Goal: Information Seeking & Learning: Learn about a topic

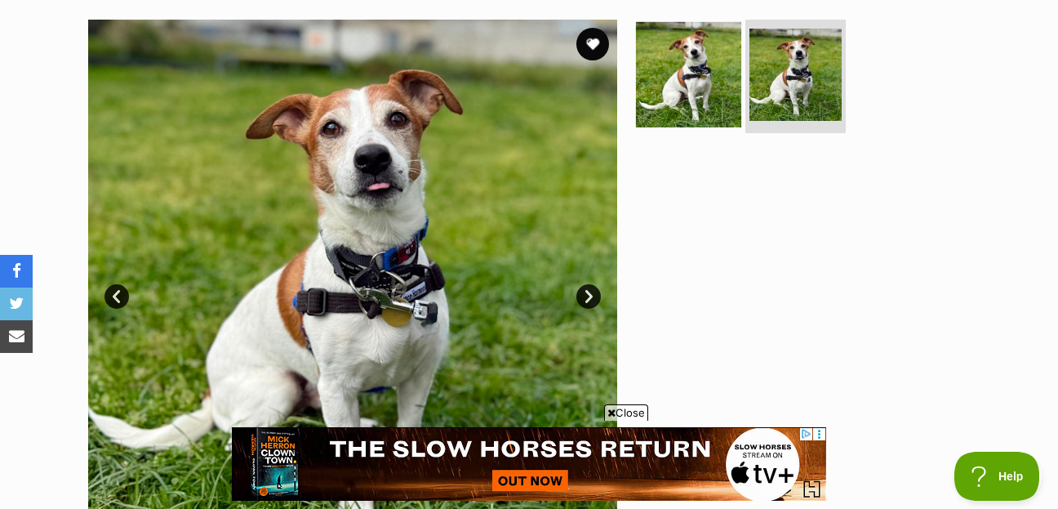
click at [706, 48] on img at bounding box center [688, 73] width 105 height 105
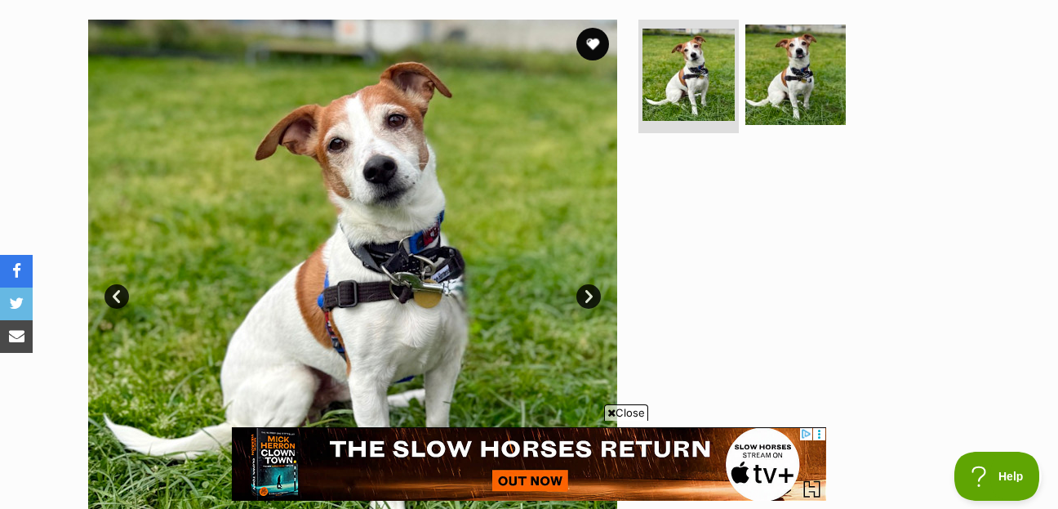
scroll to position [265, 0]
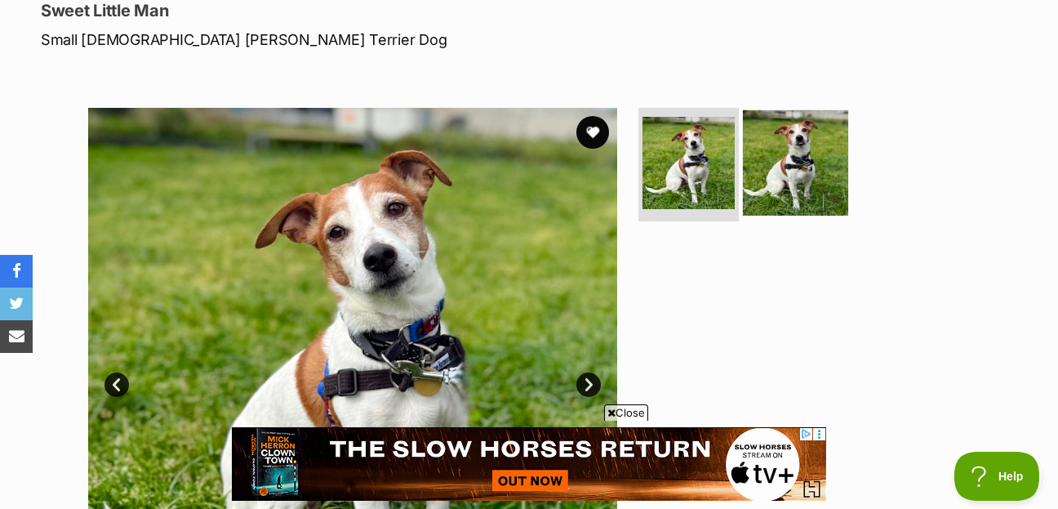
click at [809, 127] on img at bounding box center [795, 161] width 105 height 105
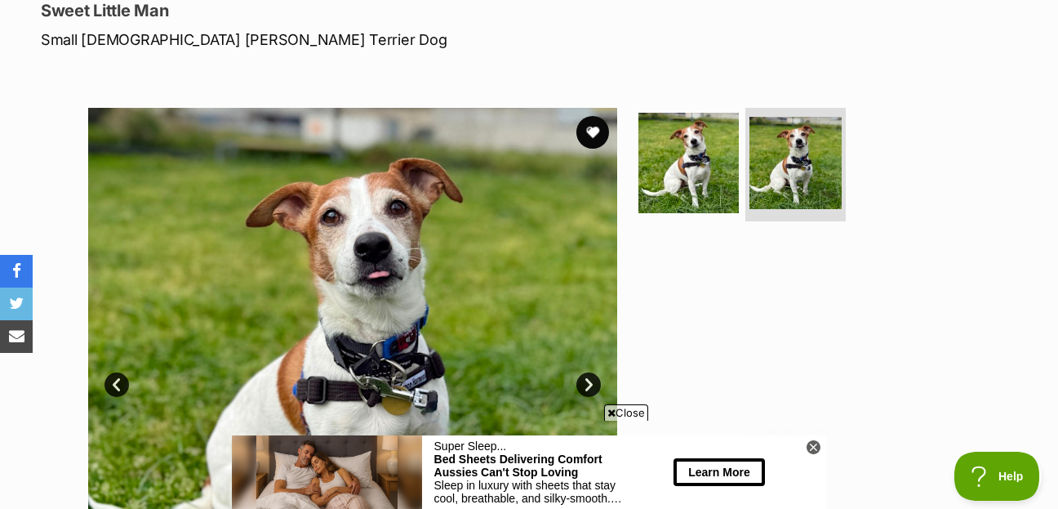
scroll to position [0, 0]
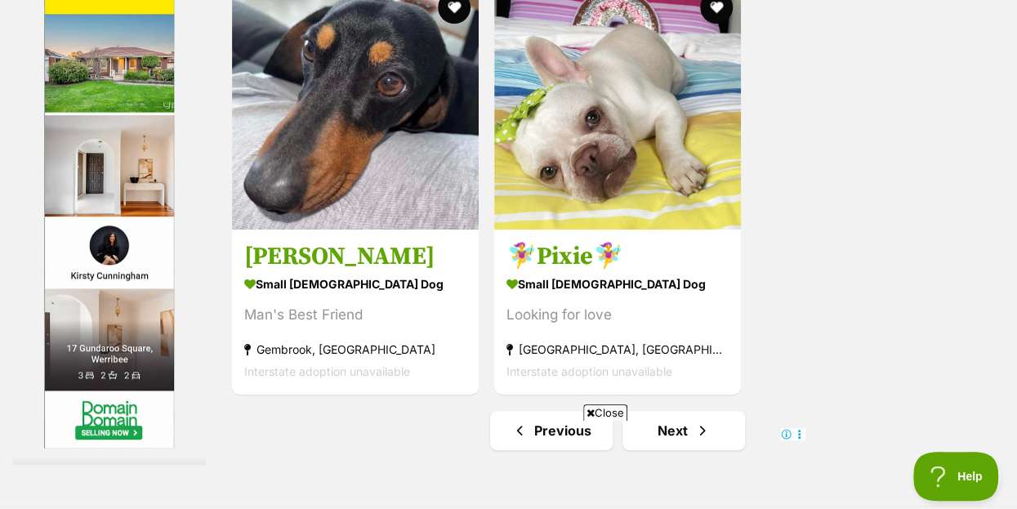
scroll to position [3705, 0]
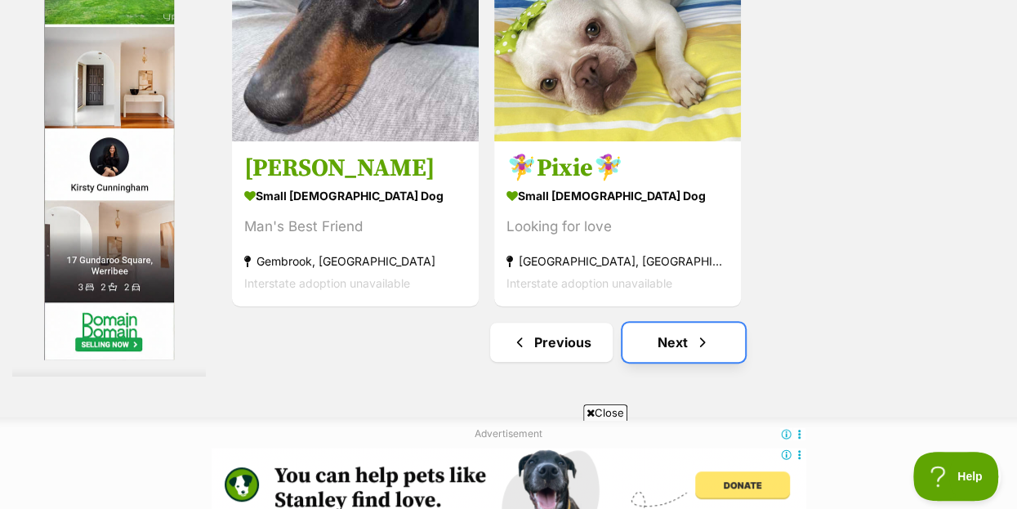
click at [688, 323] on link "Next" at bounding box center [683, 342] width 123 height 39
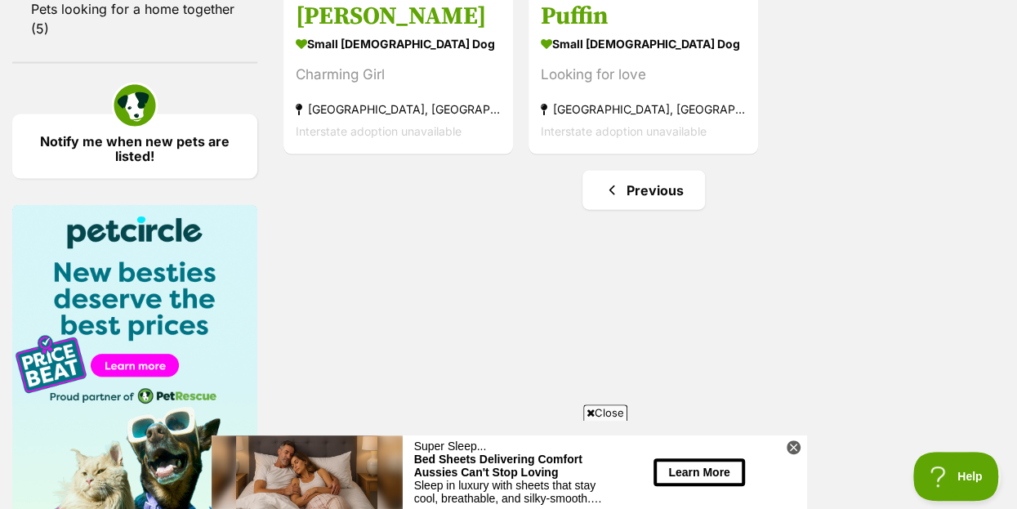
scroll to position [1941, 0]
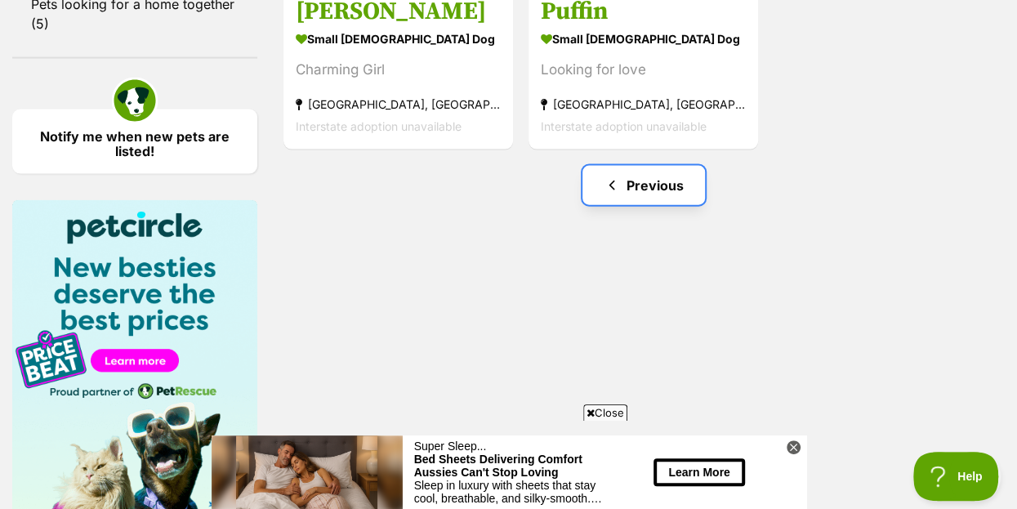
click at [657, 166] on link "Previous" at bounding box center [643, 185] width 123 height 39
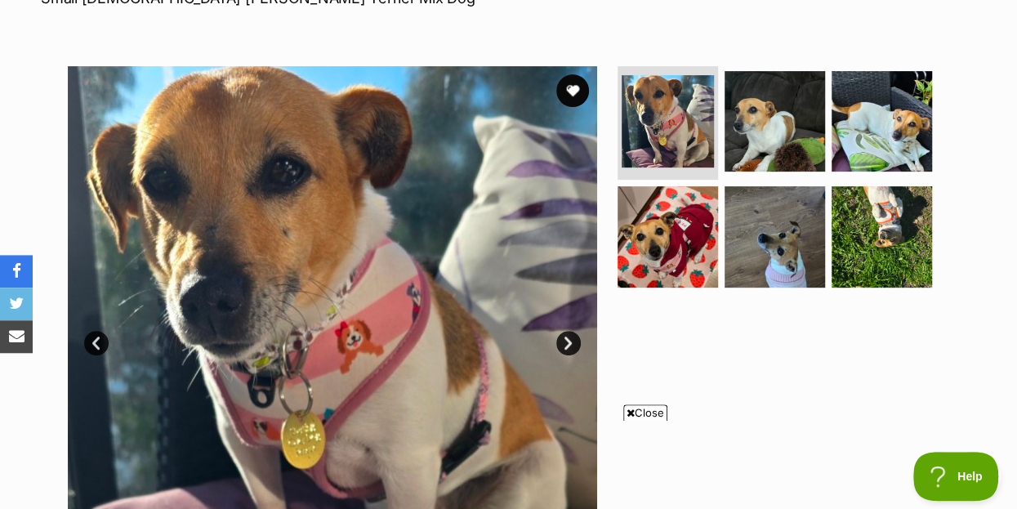
scroll to position [265, 0]
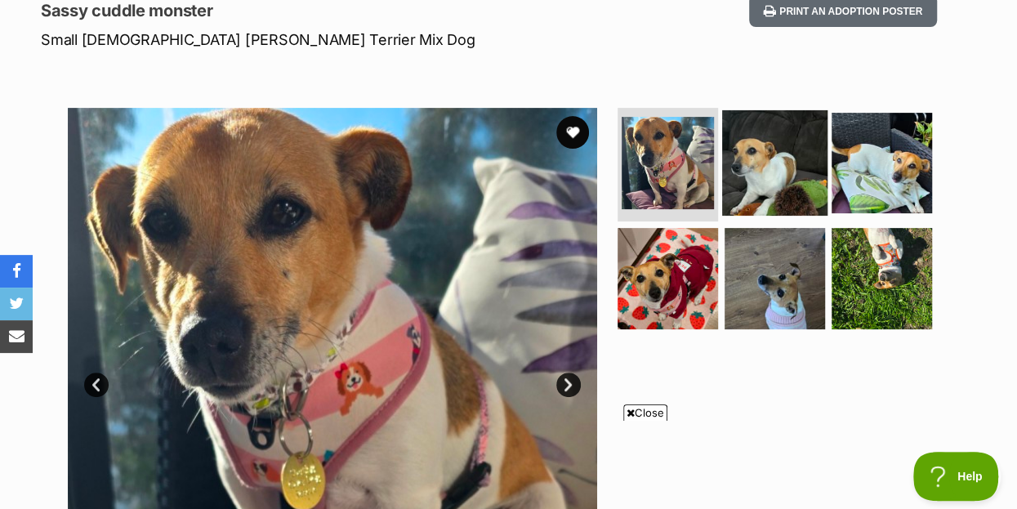
click at [779, 130] on img at bounding box center [774, 161] width 105 height 105
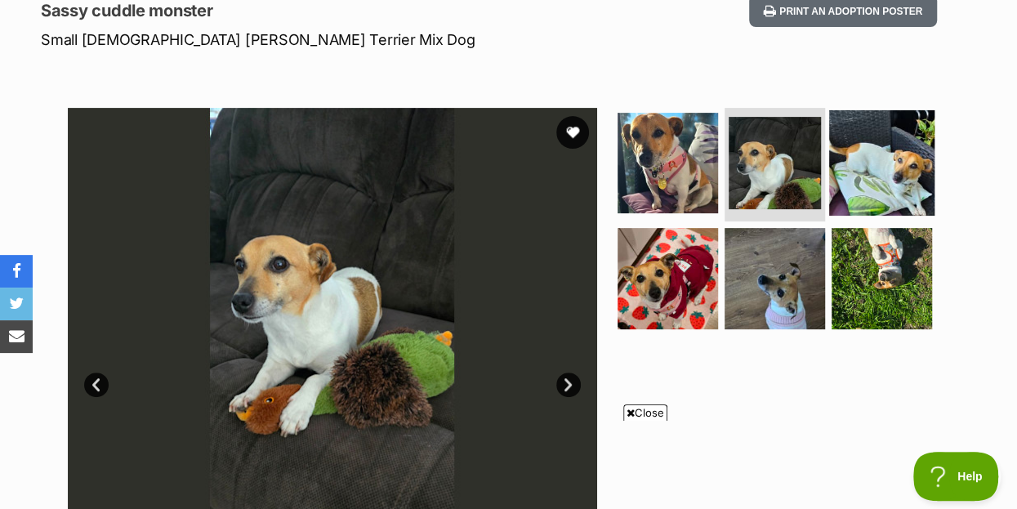
click at [908, 140] on img at bounding box center [881, 161] width 105 height 105
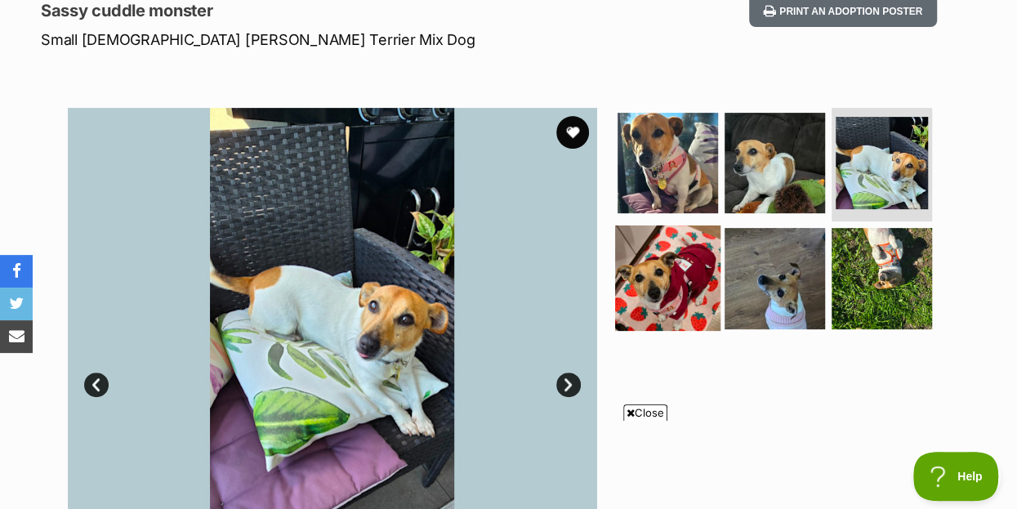
click at [658, 243] on img at bounding box center [667, 277] width 105 height 105
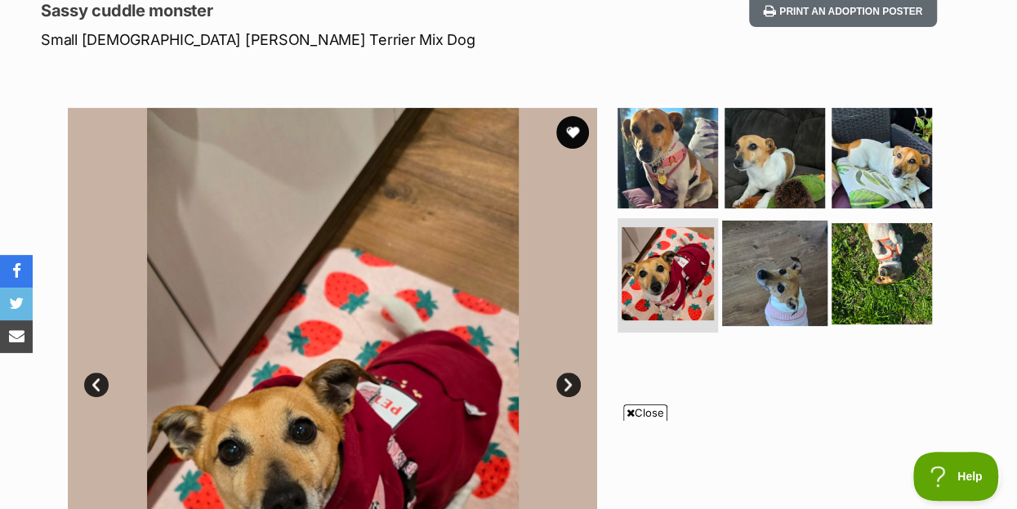
click at [787, 248] on img at bounding box center [774, 273] width 105 height 105
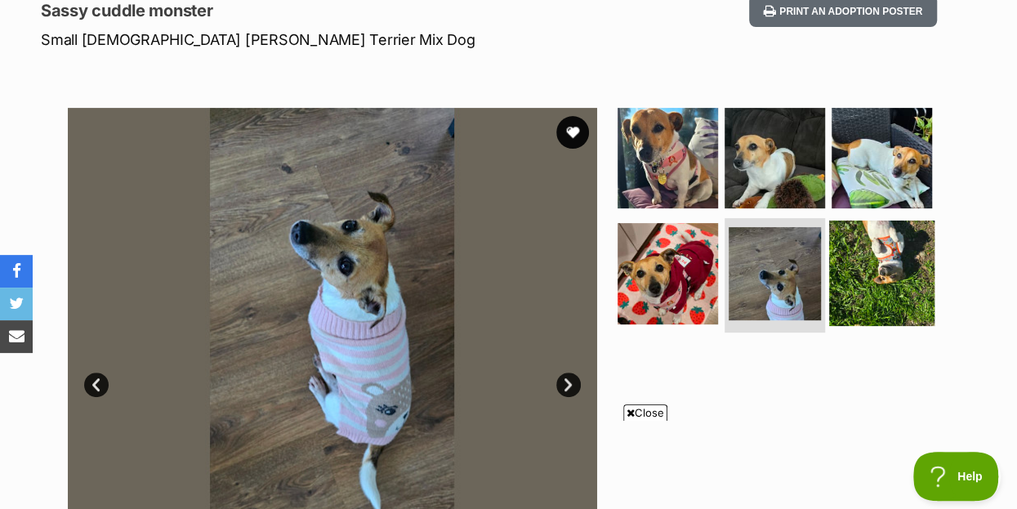
click at [888, 230] on img at bounding box center [881, 273] width 105 height 105
